Goal: Entertainment & Leisure: Consume media (video, audio)

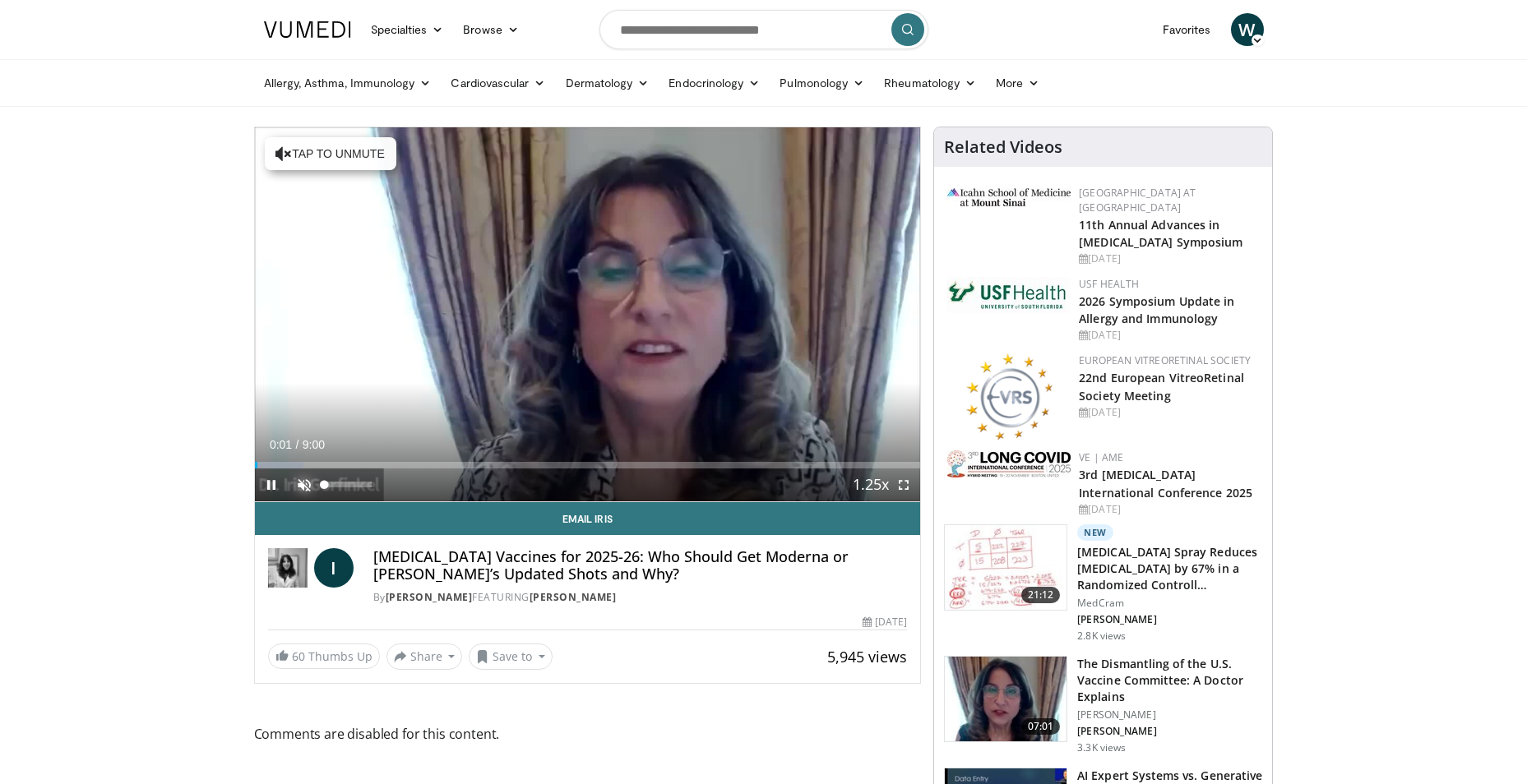
click at [306, 481] on span "Video Player" at bounding box center [304, 485] width 33 height 33
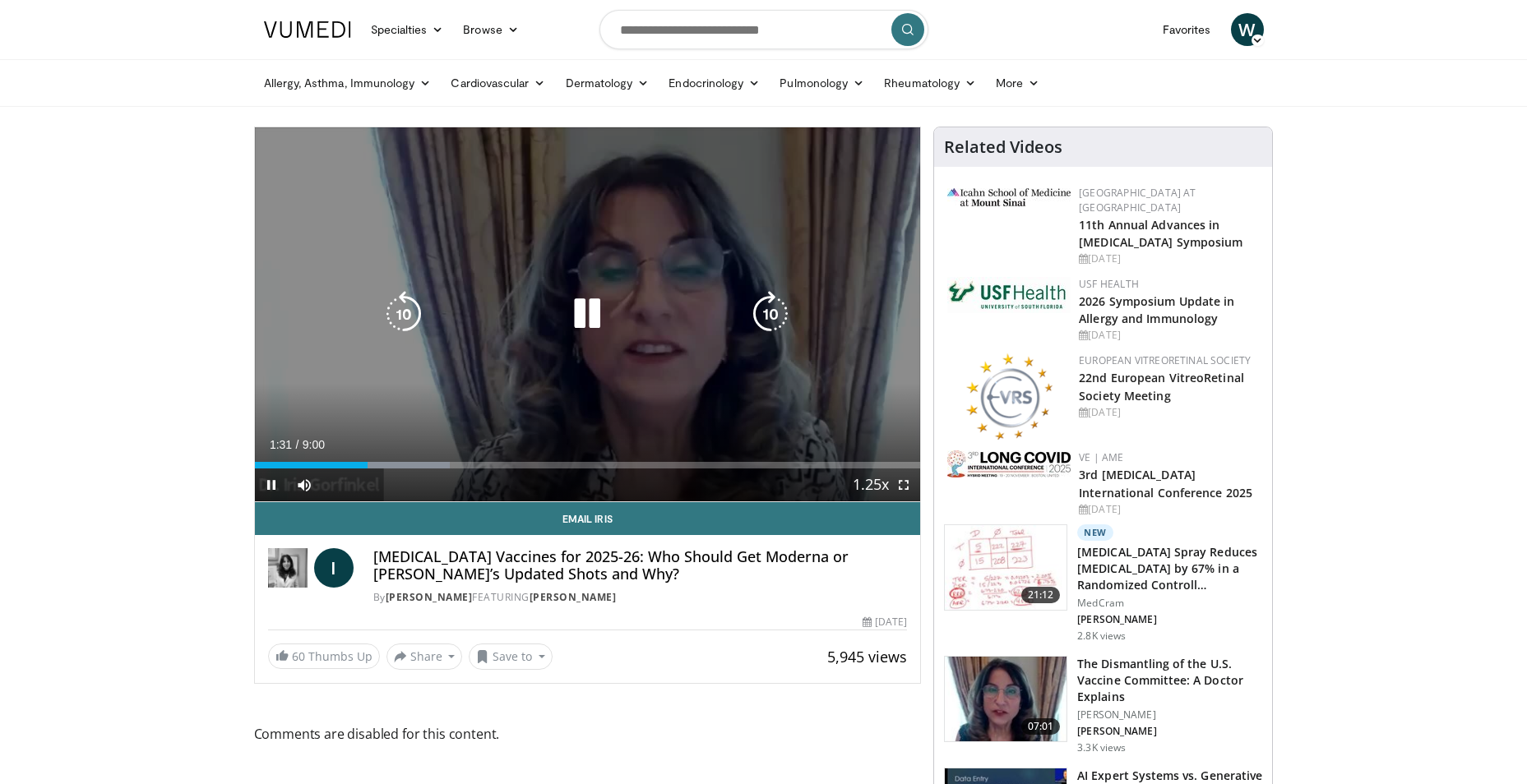
click at [592, 323] on icon "Video Player" at bounding box center [587, 314] width 46 height 46
